Goal: Navigation & Orientation: Find specific page/section

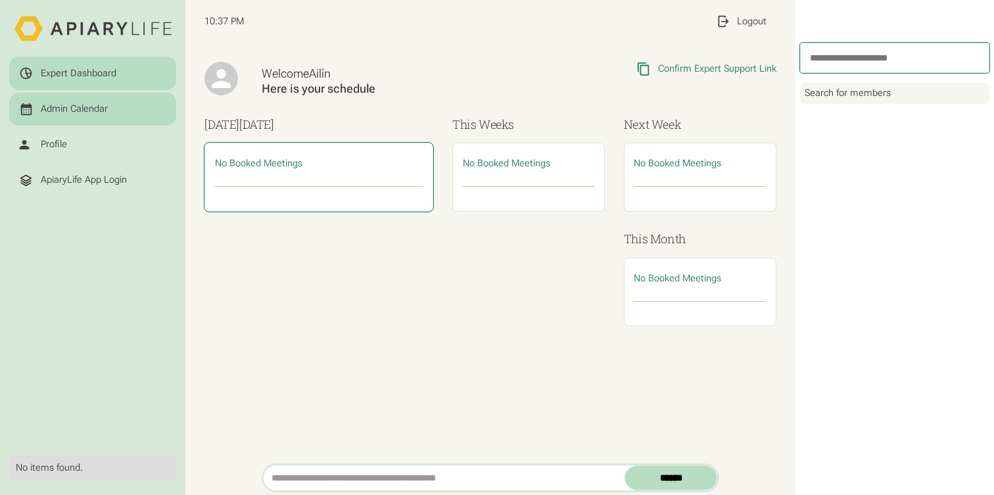
click at [101, 108] on div "Admin Calendar" at bounding box center [74, 109] width 67 height 12
